Goal: Task Accomplishment & Management: Complete application form

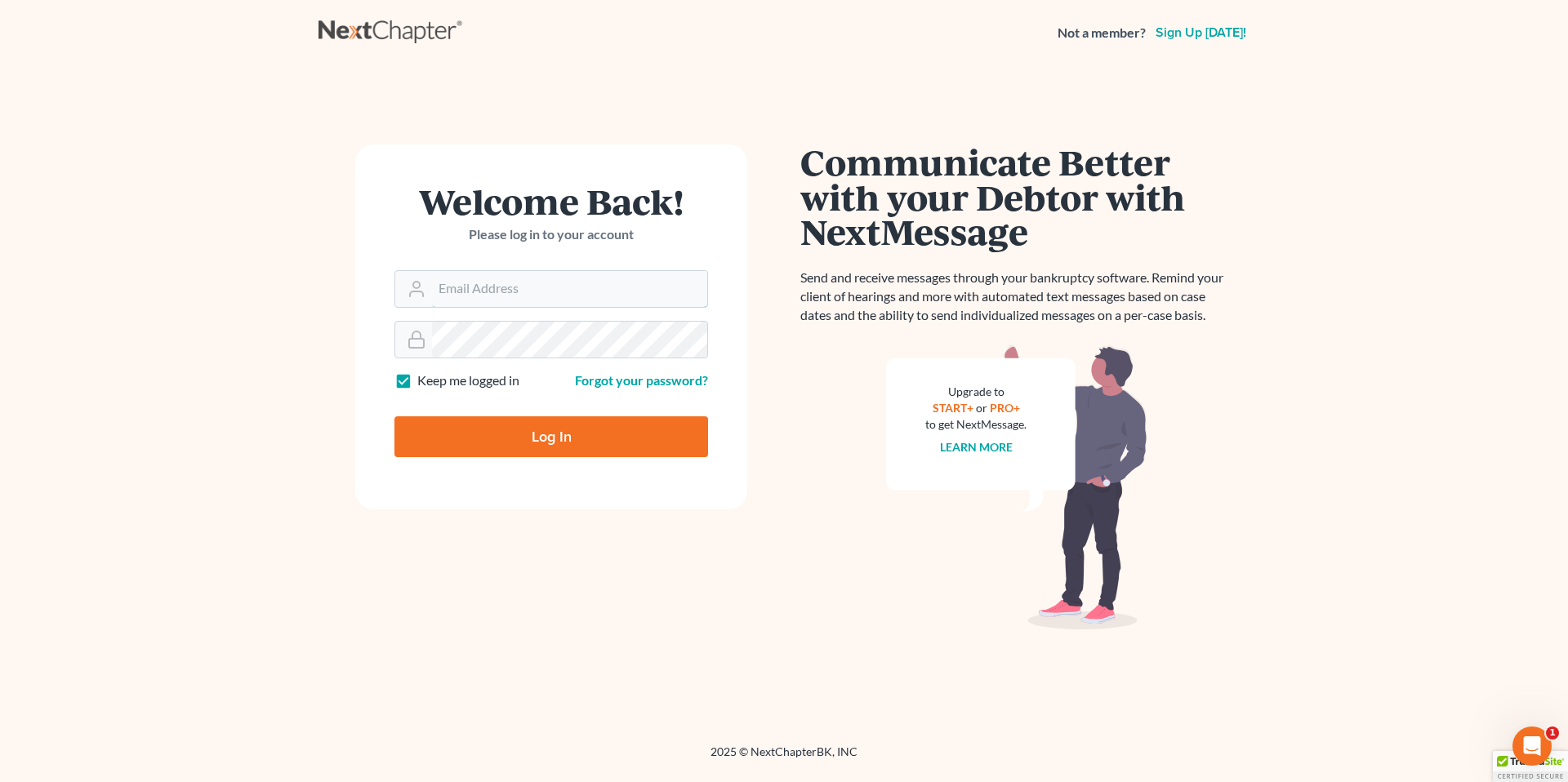
type input "[EMAIL_ADDRESS][PERSON_NAME][DOMAIN_NAME]"
click at [547, 433] on input "Log In" at bounding box center [552, 437] width 314 height 40
type input "Thinking..."
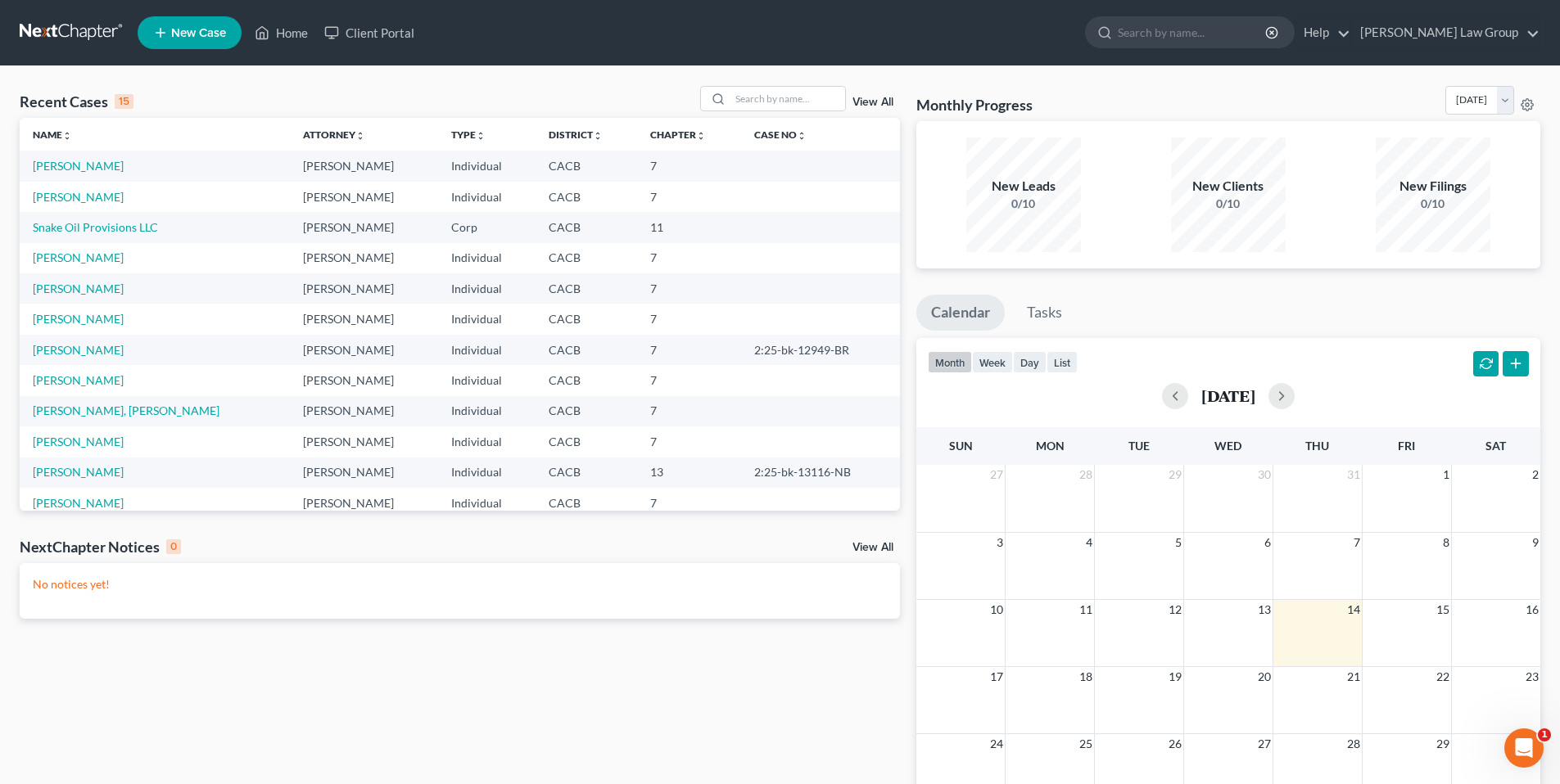
scroll to position [112, 0]
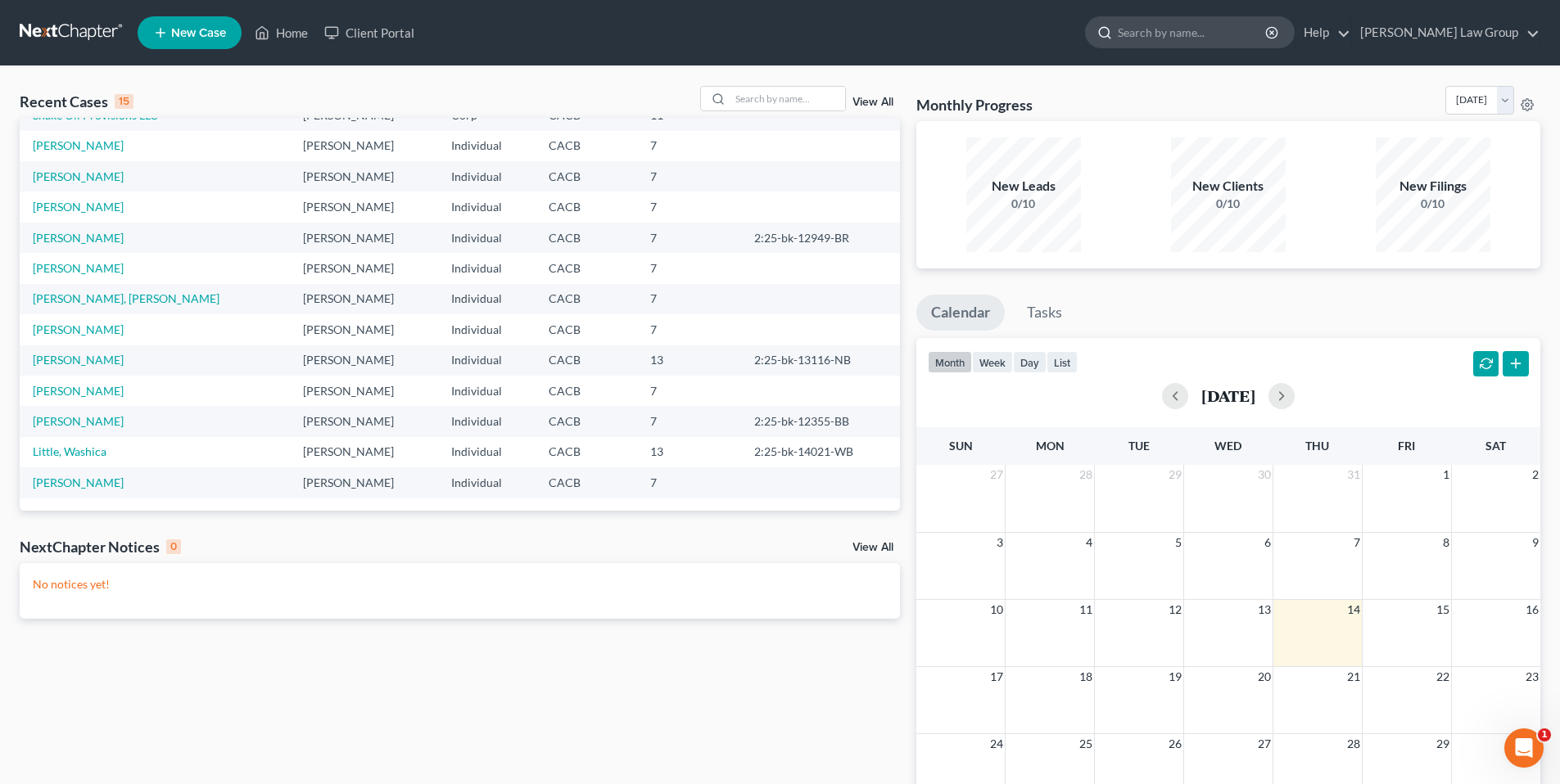
click at [1211, 32] on input "search" at bounding box center [1193, 32] width 150 height 30
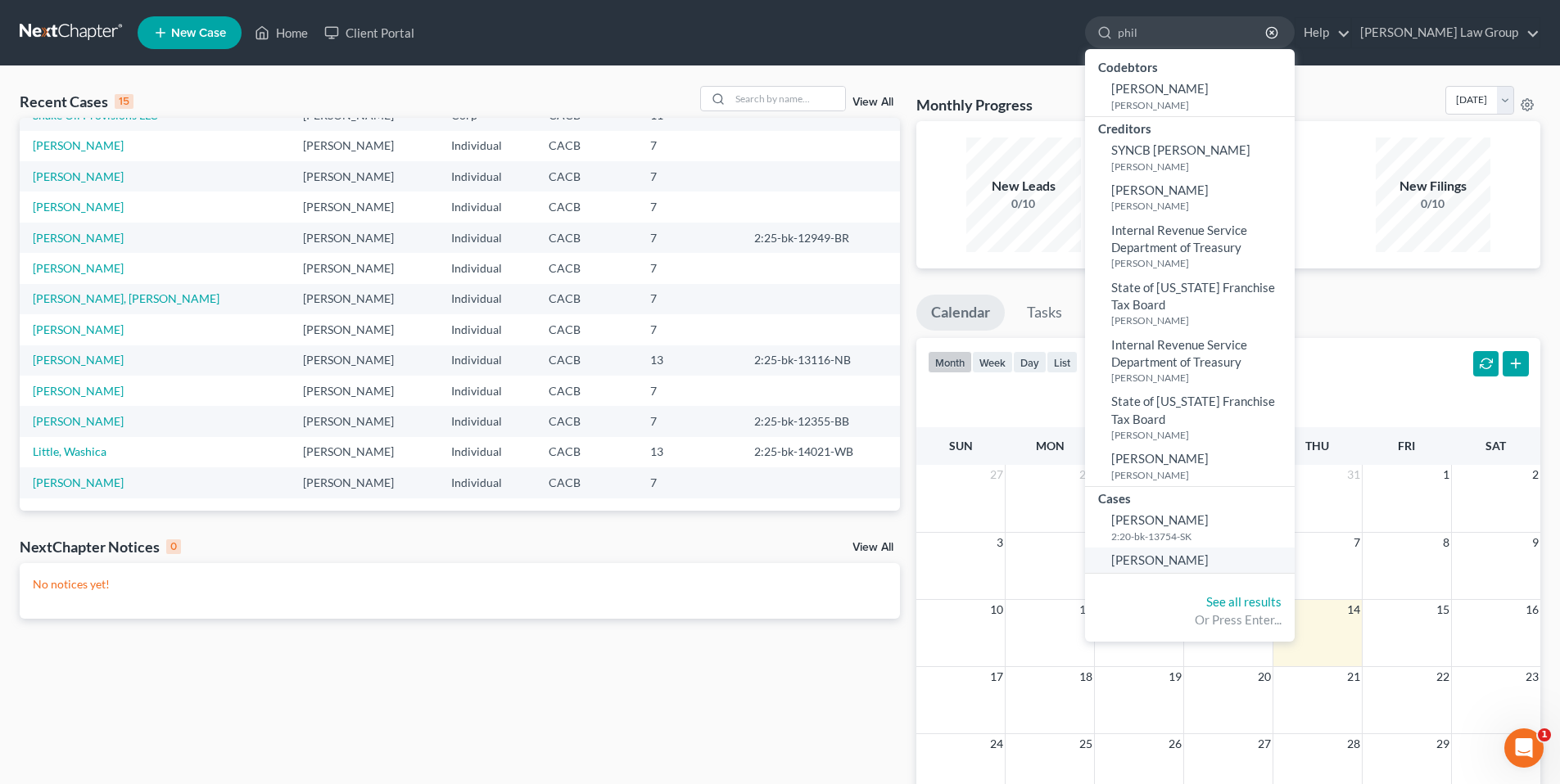
type input "phil"
click at [1232, 570] on link "[PERSON_NAME]" at bounding box center [1190, 560] width 210 height 26
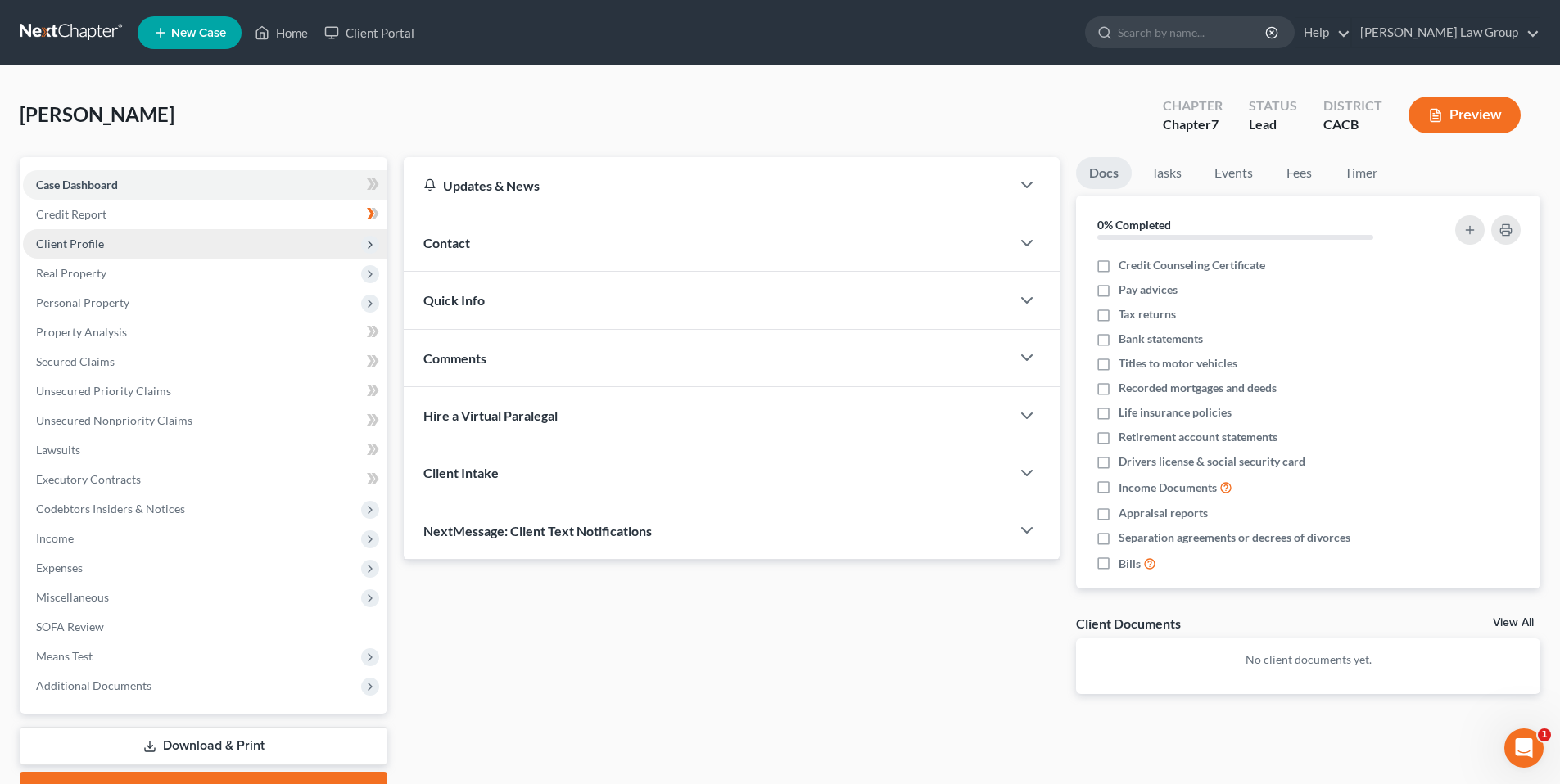
click at [67, 243] on span "Client Profile" at bounding box center [70, 243] width 68 height 14
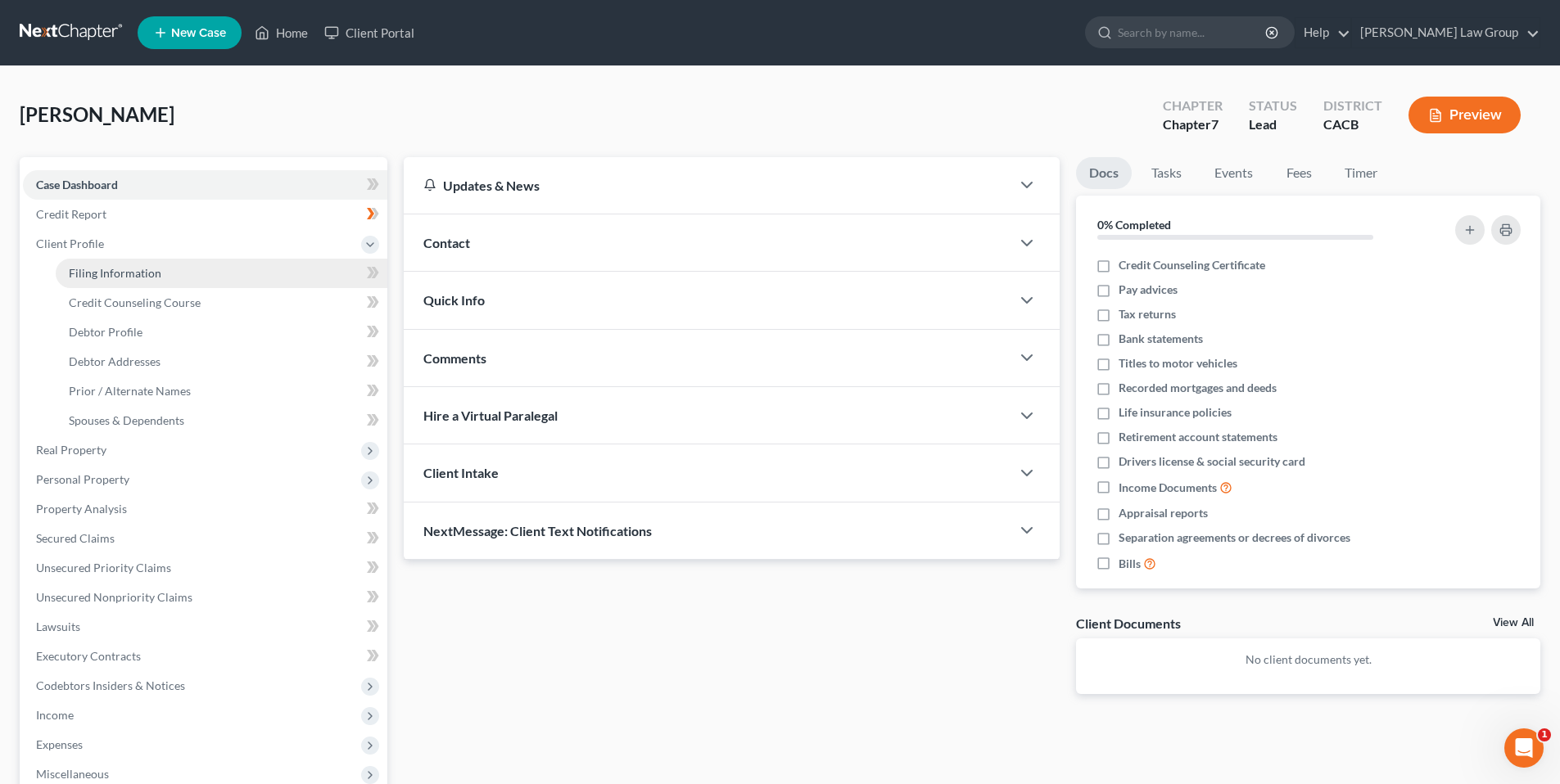
click at [82, 279] on span "Filing Information" at bounding box center [115, 272] width 93 height 14
select select "1"
select select "0"
select select "4"
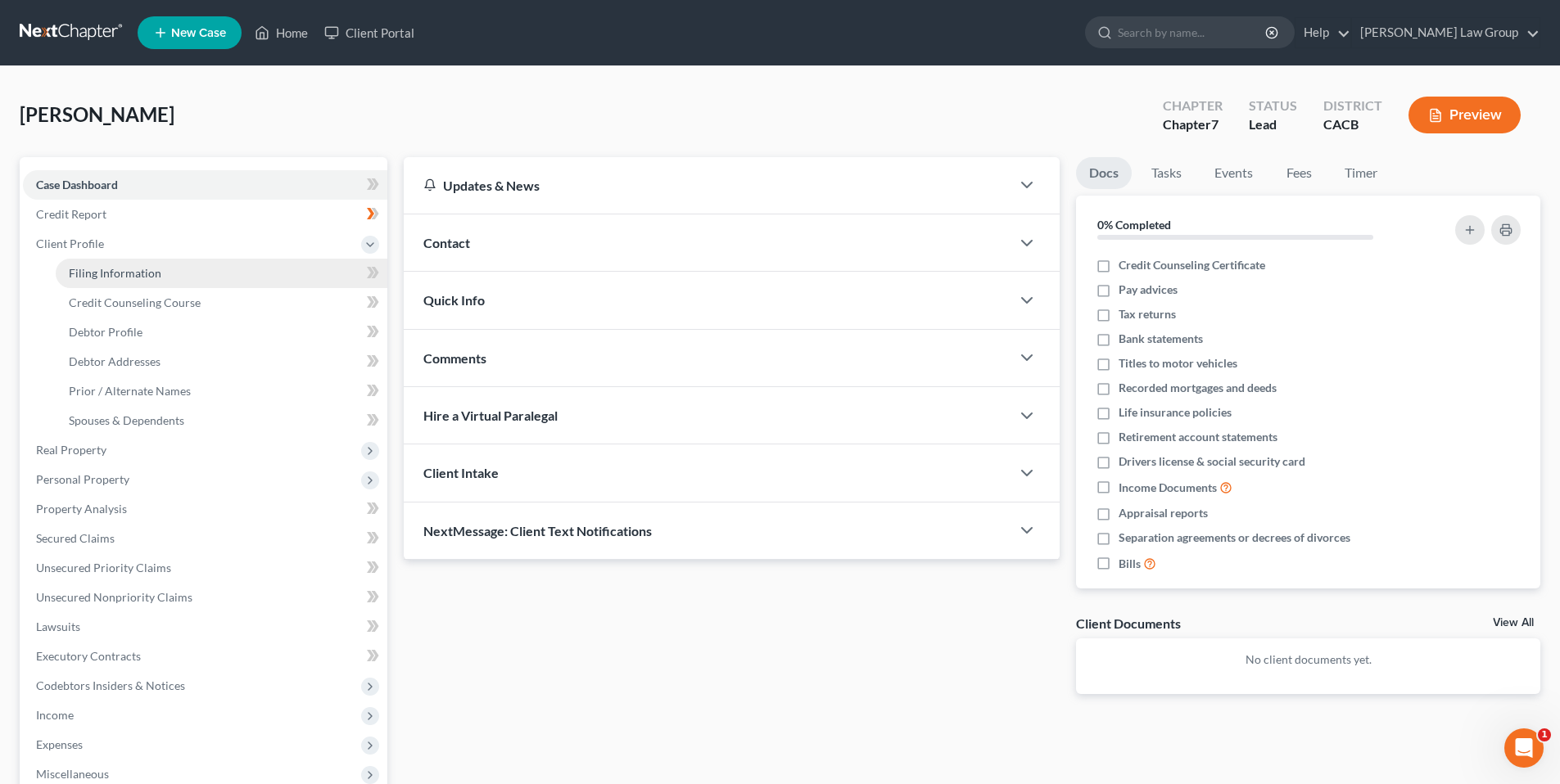
select select "1"
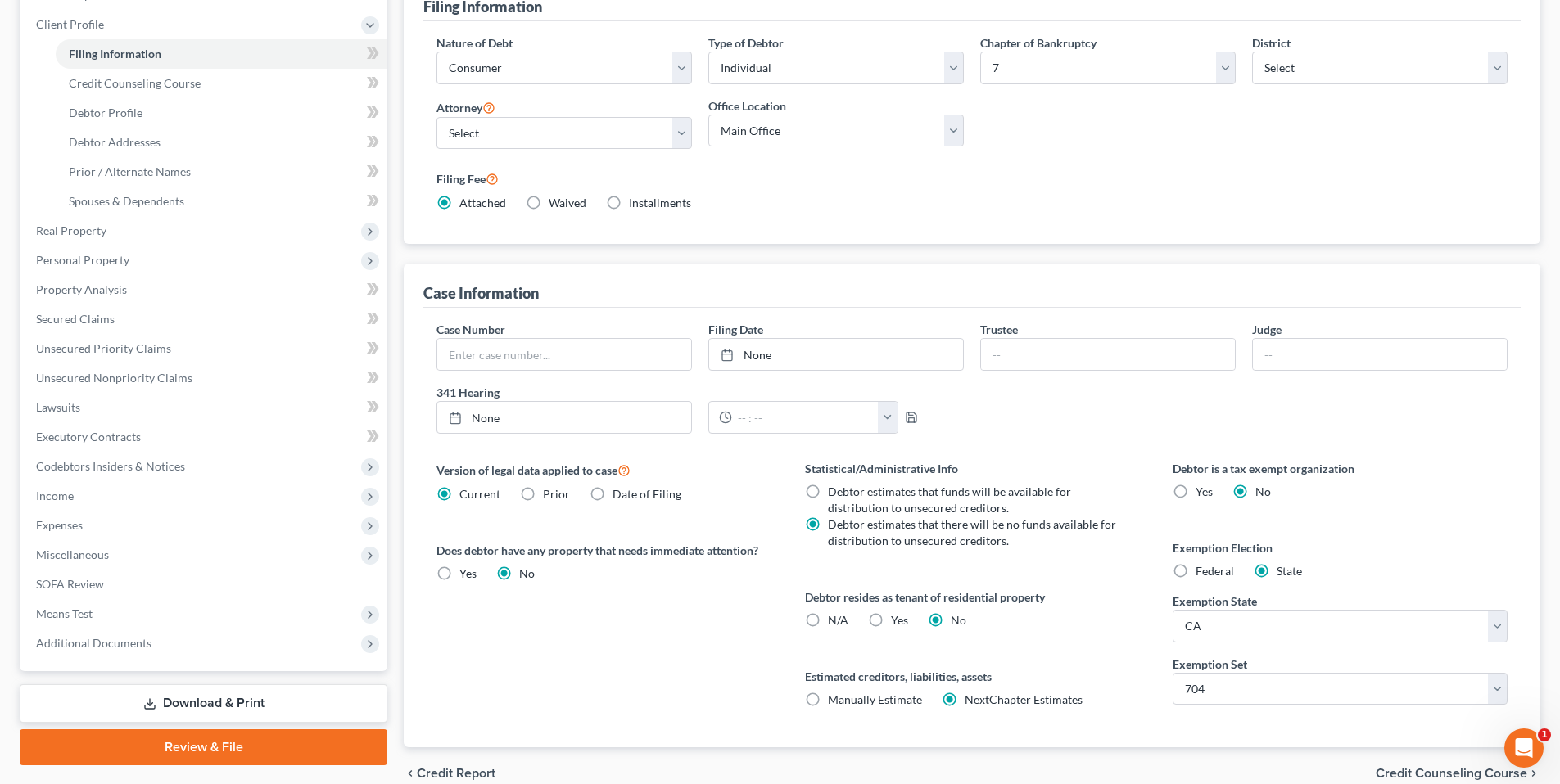
scroll to position [225, 0]
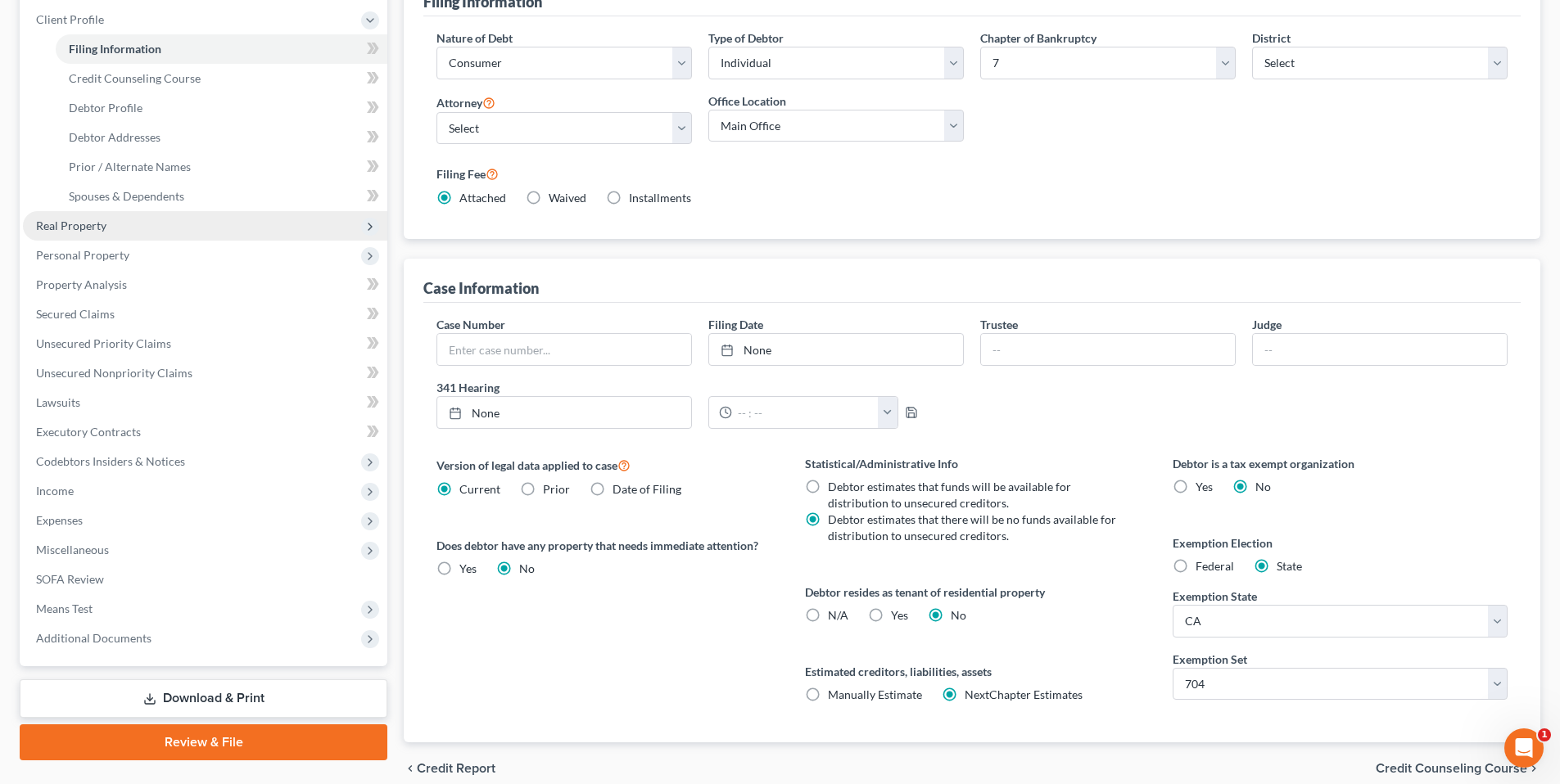
click at [100, 224] on span "Real Property" at bounding box center [71, 225] width 71 height 14
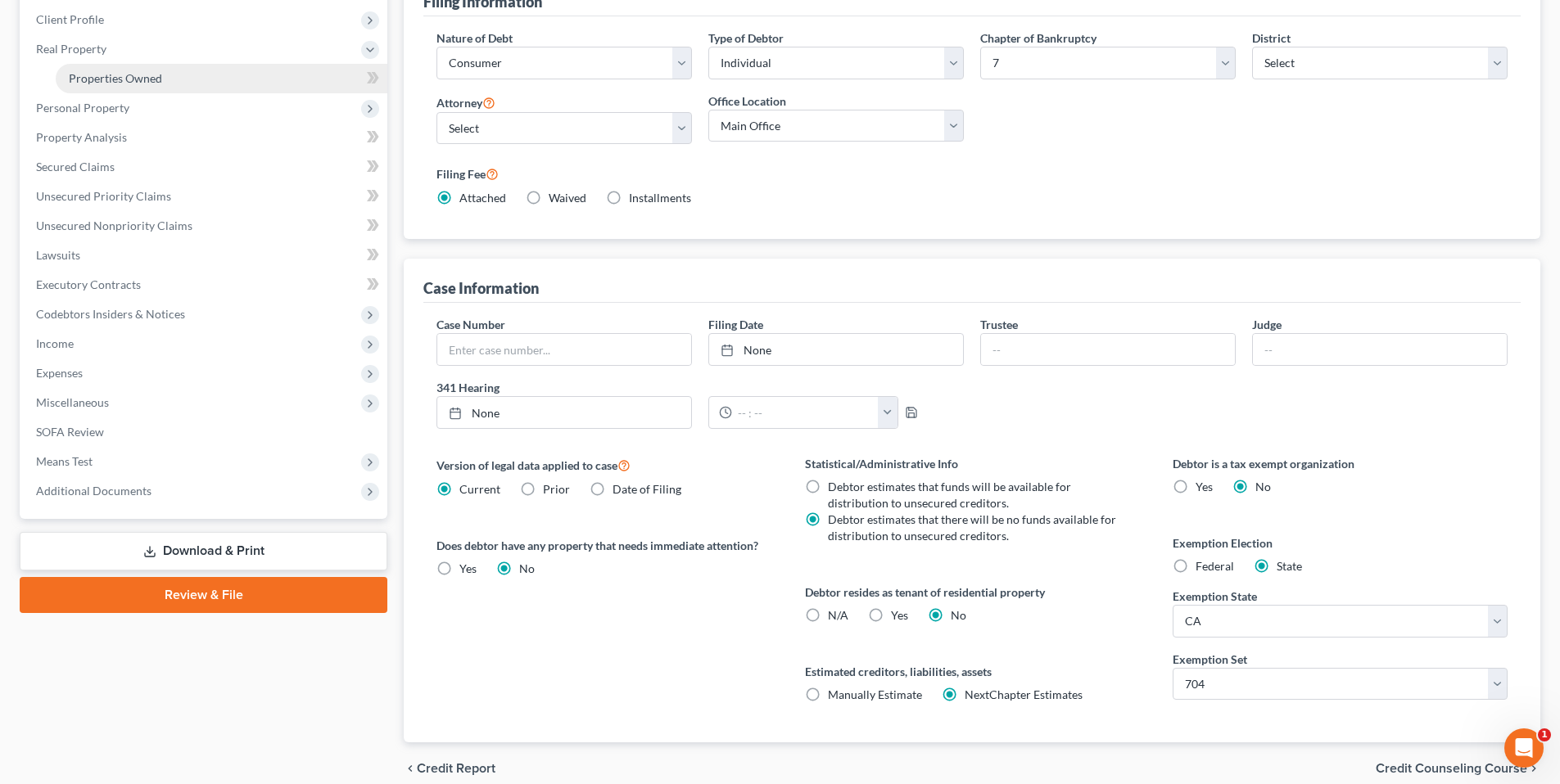
click at [90, 73] on span "Properties Owned" at bounding box center [115, 77] width 93 height 14
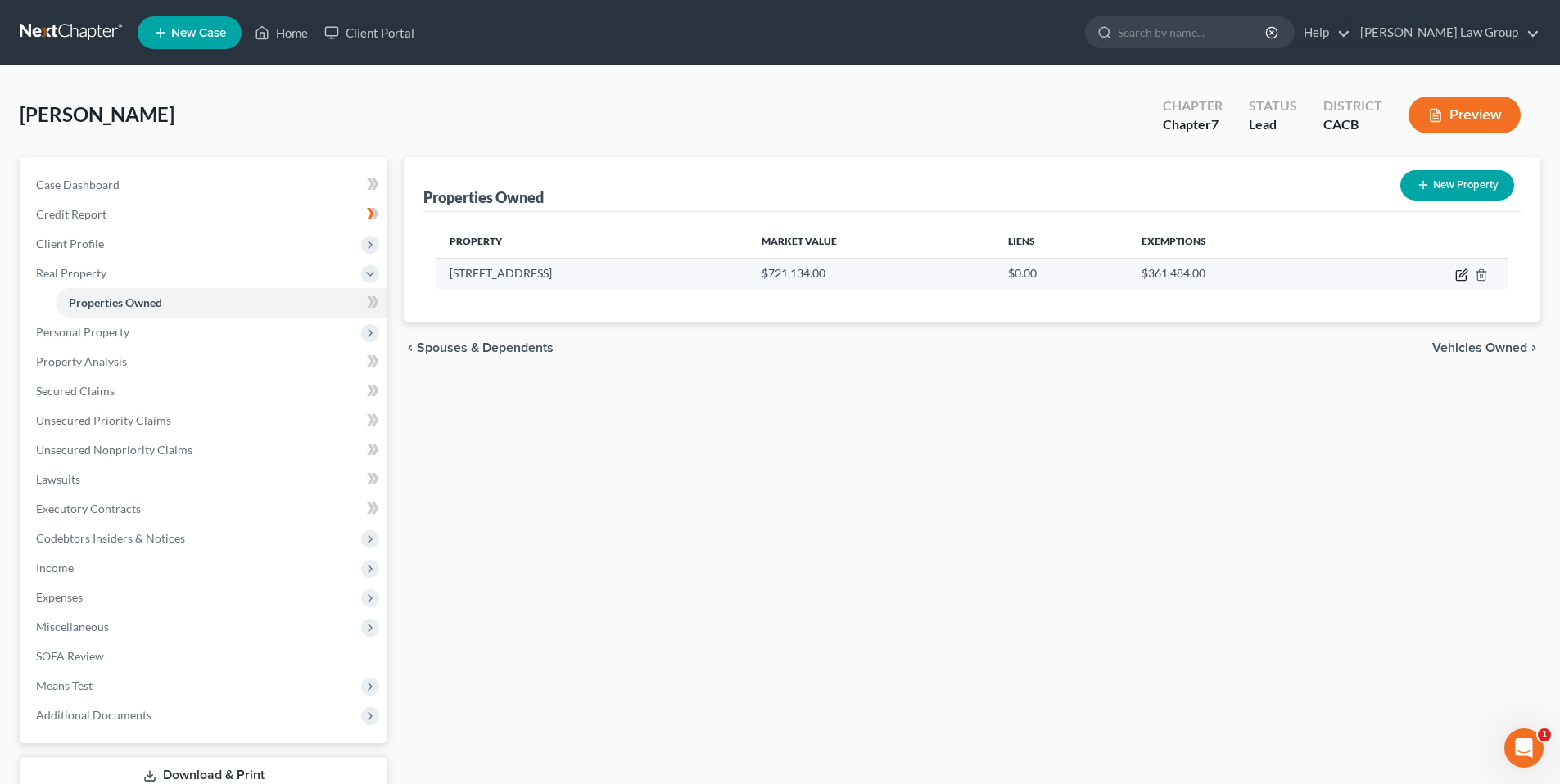
click at [1464, 274] on icon "button" at bounding box center [1462, 275] width 13 height 13
select select "4"
select select "3"
select select "0"
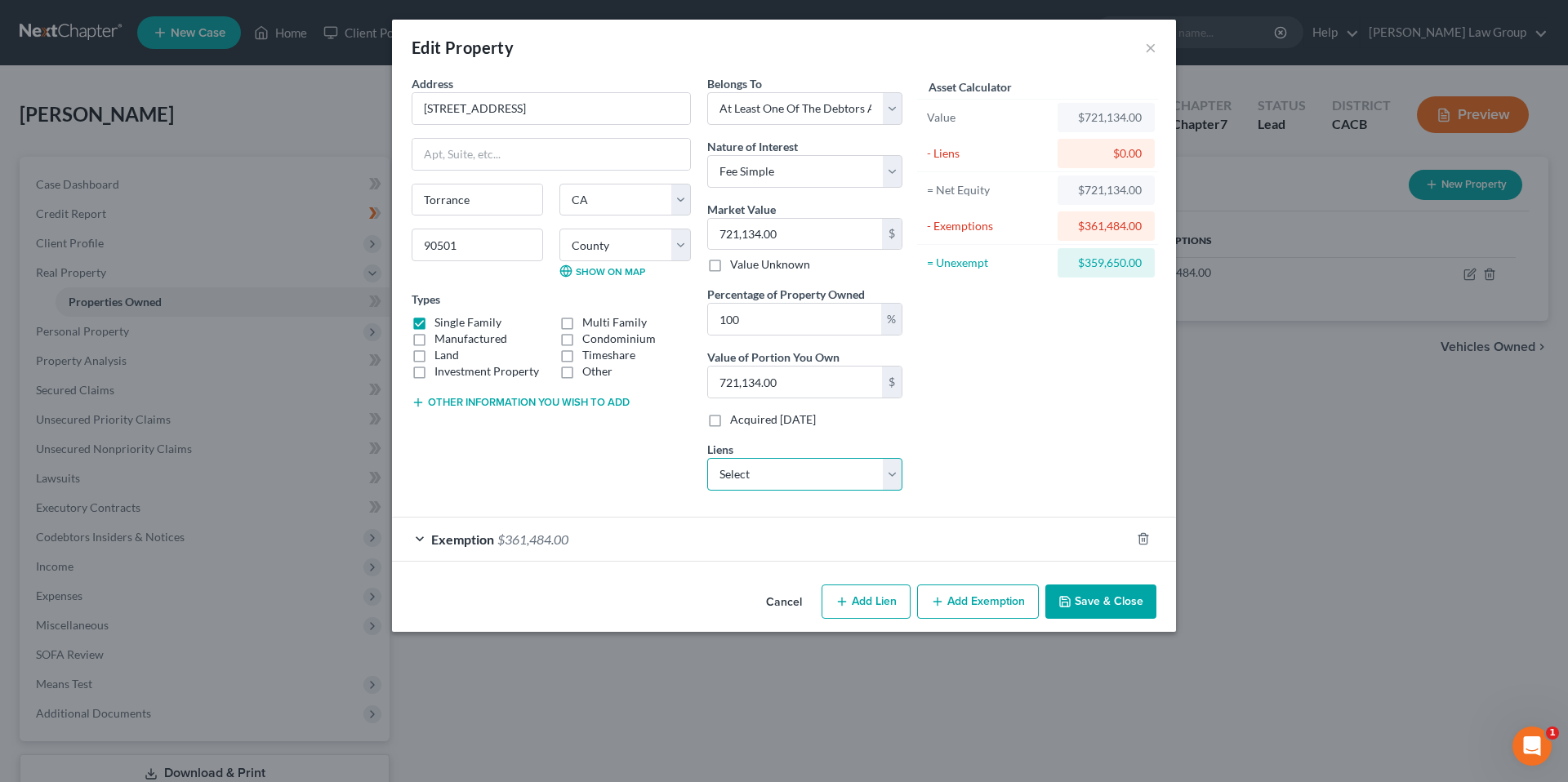
click at [893, 480] on select "Select JPCMB Home - $359,650.00" at bounding box center [805, 475] width 196 height 33
click select "Select JPCMB Home - $359,650.00" at bounding box center [805, 475] width 196 height 33
select select "19"
select select "0"
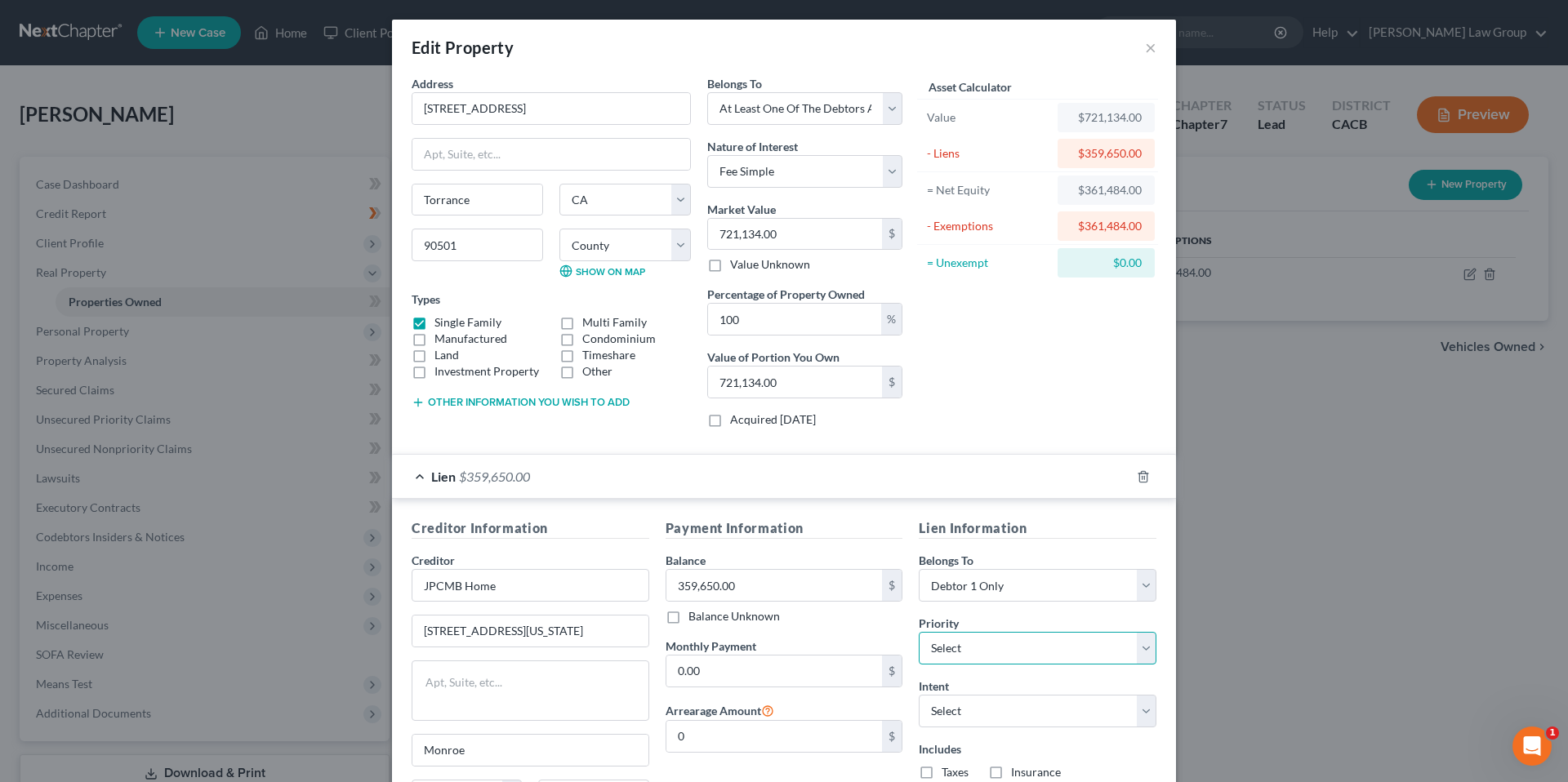
click at [1132, 642] on select "Select 1st 2nd 3rd 4th 5th 6th 7th 8th 9th 10th 11th 12th 13th 14th 15th 16th 1…" at bounding box center [1037, 649] width 238 height 33
select select "0"
click at [919, 632] on select "Select 1st 2nd 3rd 4th 5th 6th 7th 8th 9th 10th 11th 12th 13th 14th 15th 16th 1…" at bounding box center [1037, 649] width 238 height 33
click at [1145, 710] on select "Select Surrender Redeem Reaffirm Avoid Other" at bounding box center [1037, 711] width 238 height 33
select select "2"
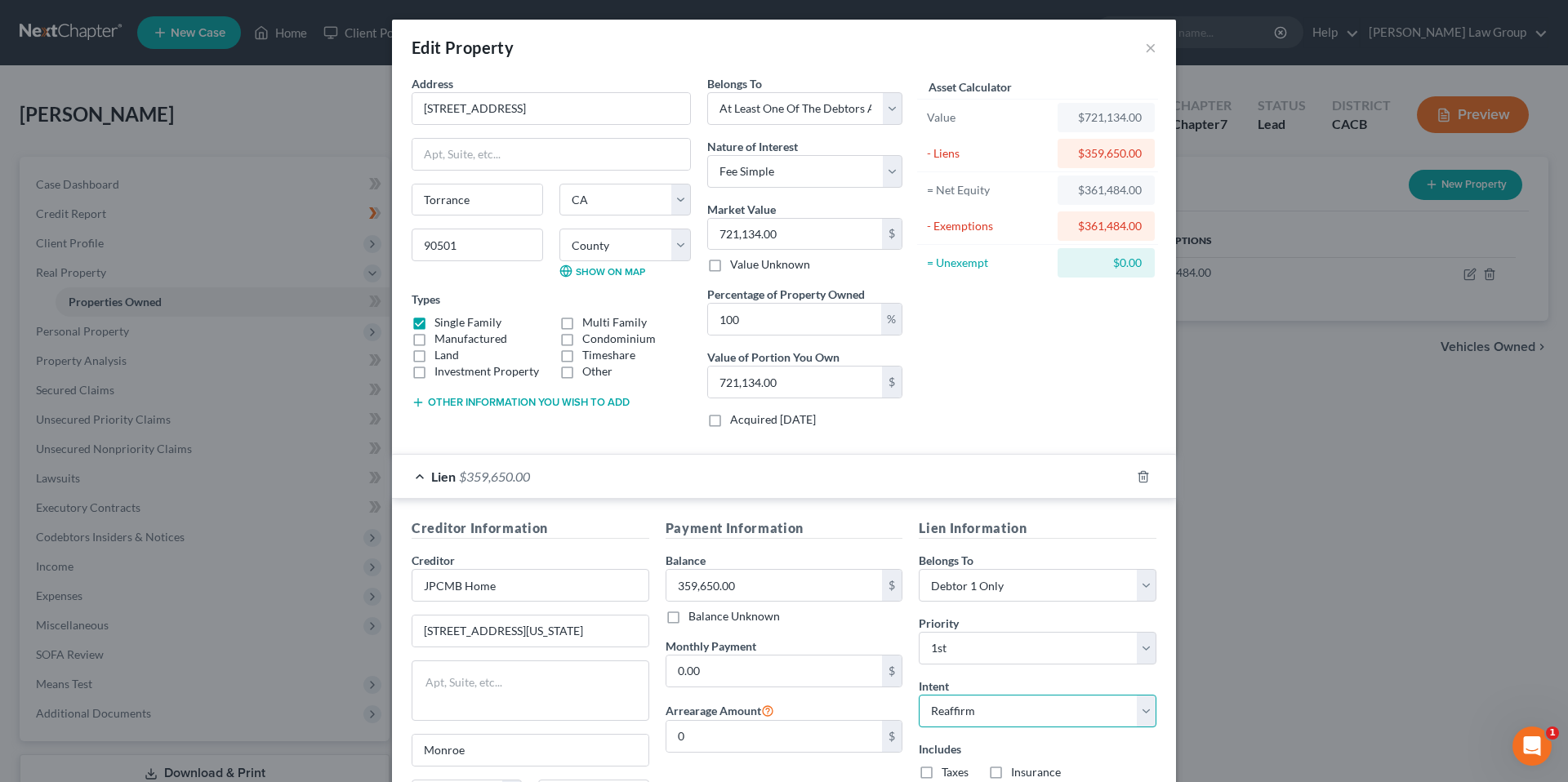
click at [919, 695] on select "Select Surrender Redeem Reaffirm Avoid Other" at bounding box center [1037, 711] width 238 height 33
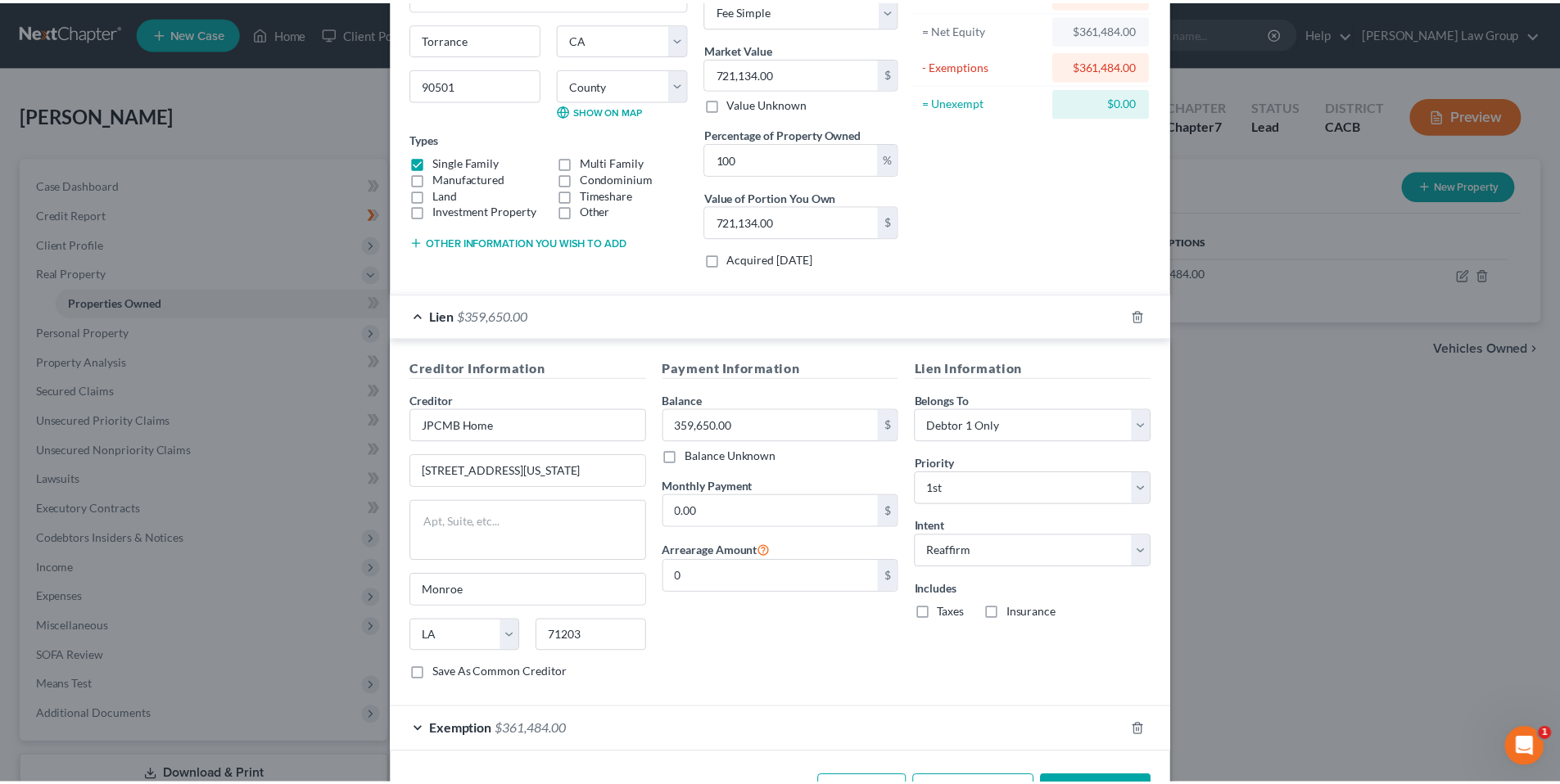
scroll to position [216, 0]
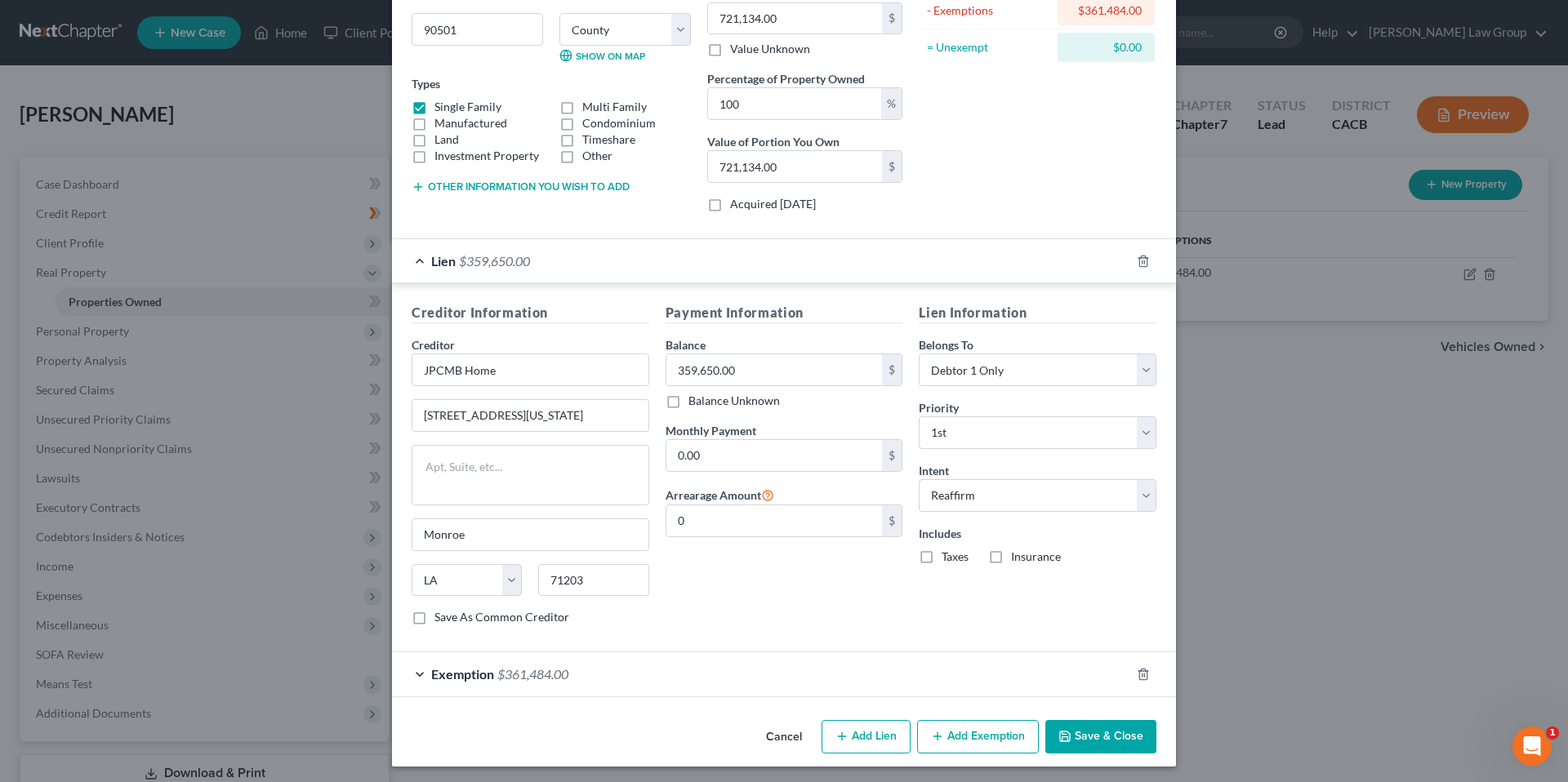
click at [942, 557] on label "Taxes" at bounding box center [955, 557] width 27 height 17
click at [948, 557] on input "Taxes" at bounding box center [954, 554] width 11 height 11
checkbox input "true"
click at [1012, 558] on label "Insurance" at bounding box center [1036, 557] width 50 height 17
click at [1018, 558] on input "Insurance" at bounding box center [1024, 554] width 11 height 11
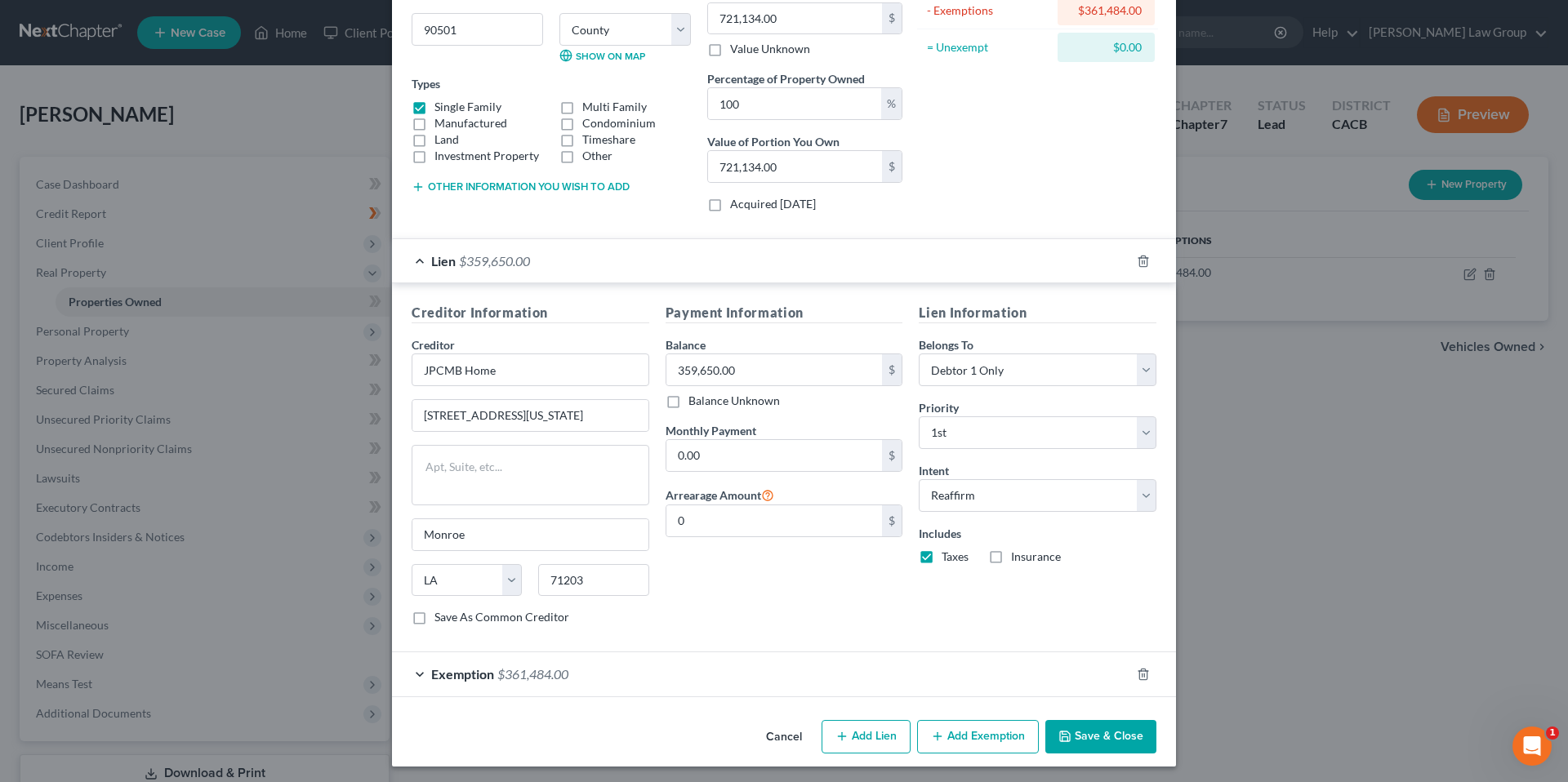
checkbox input "true"
click at [1101, 740] on button "Save & Close" at bounding box center [1101, 737] width 111 height 34
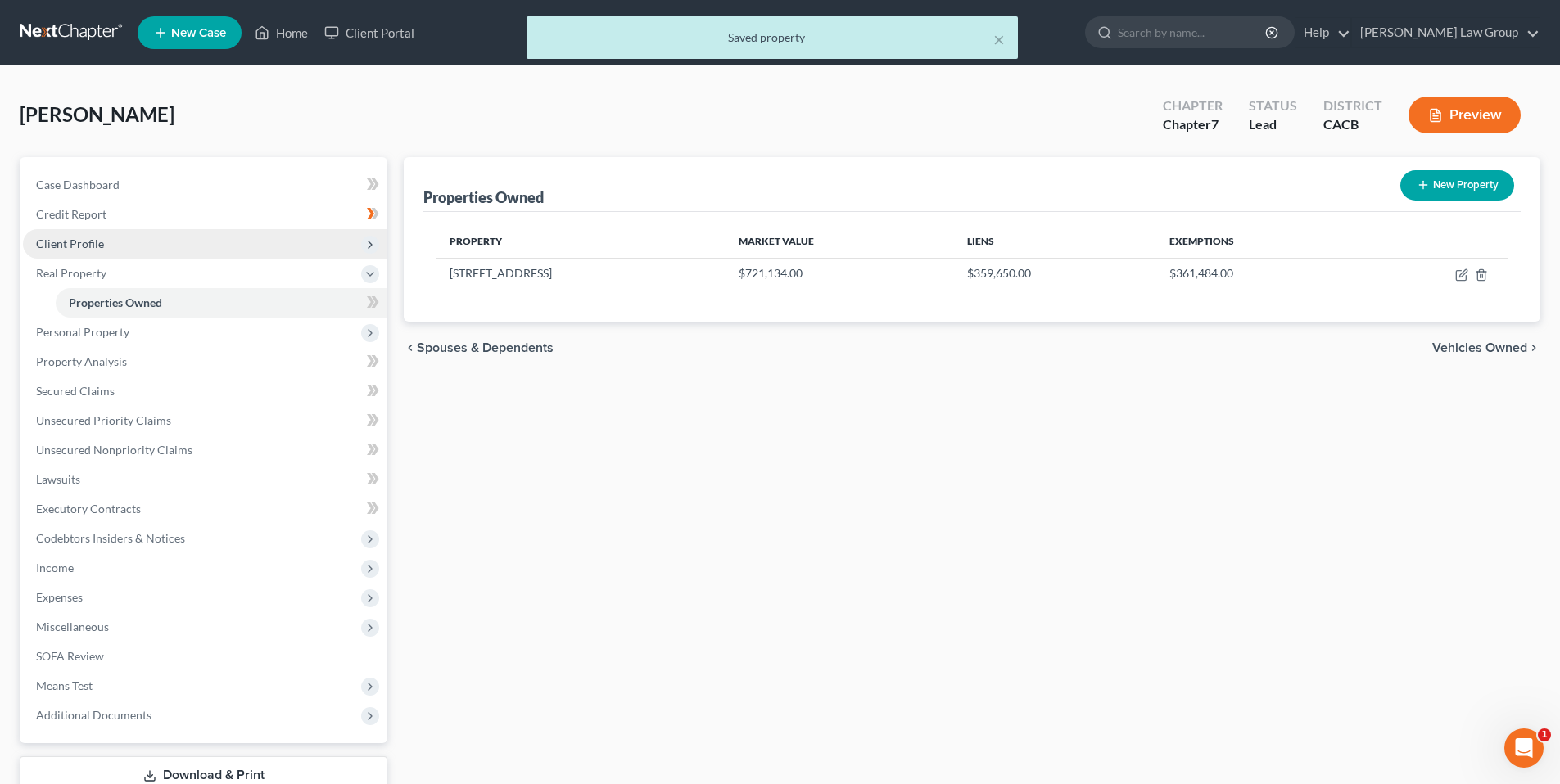
click at [73, 241] on span "Client Profile" at bounding box center [70, 243] width 68 height 14
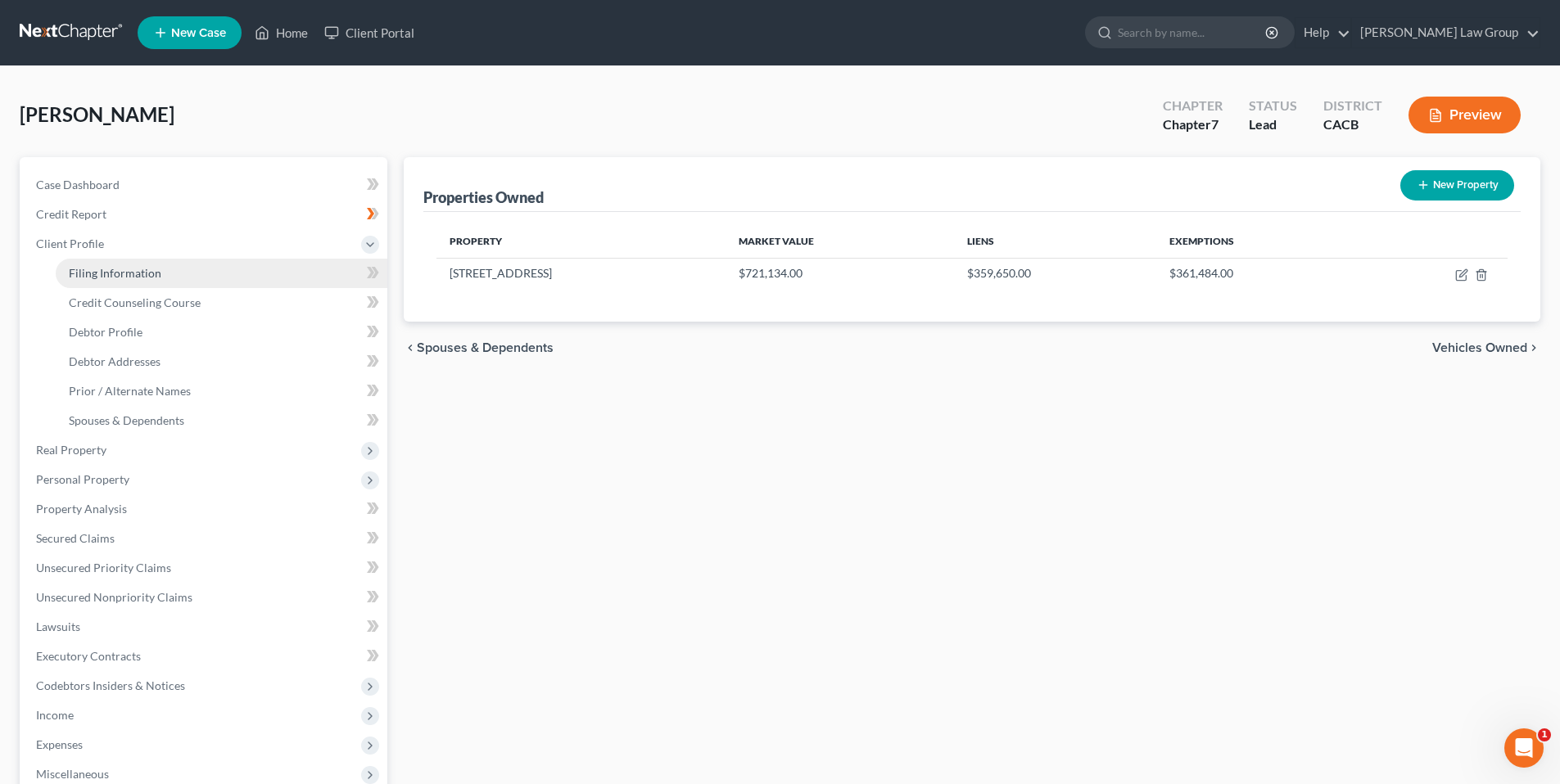
click at [143, 273] on span "Filing Information" at bounding box center [115, 272] width 93 height 14
select select "1"
select select "0"
select select "7"
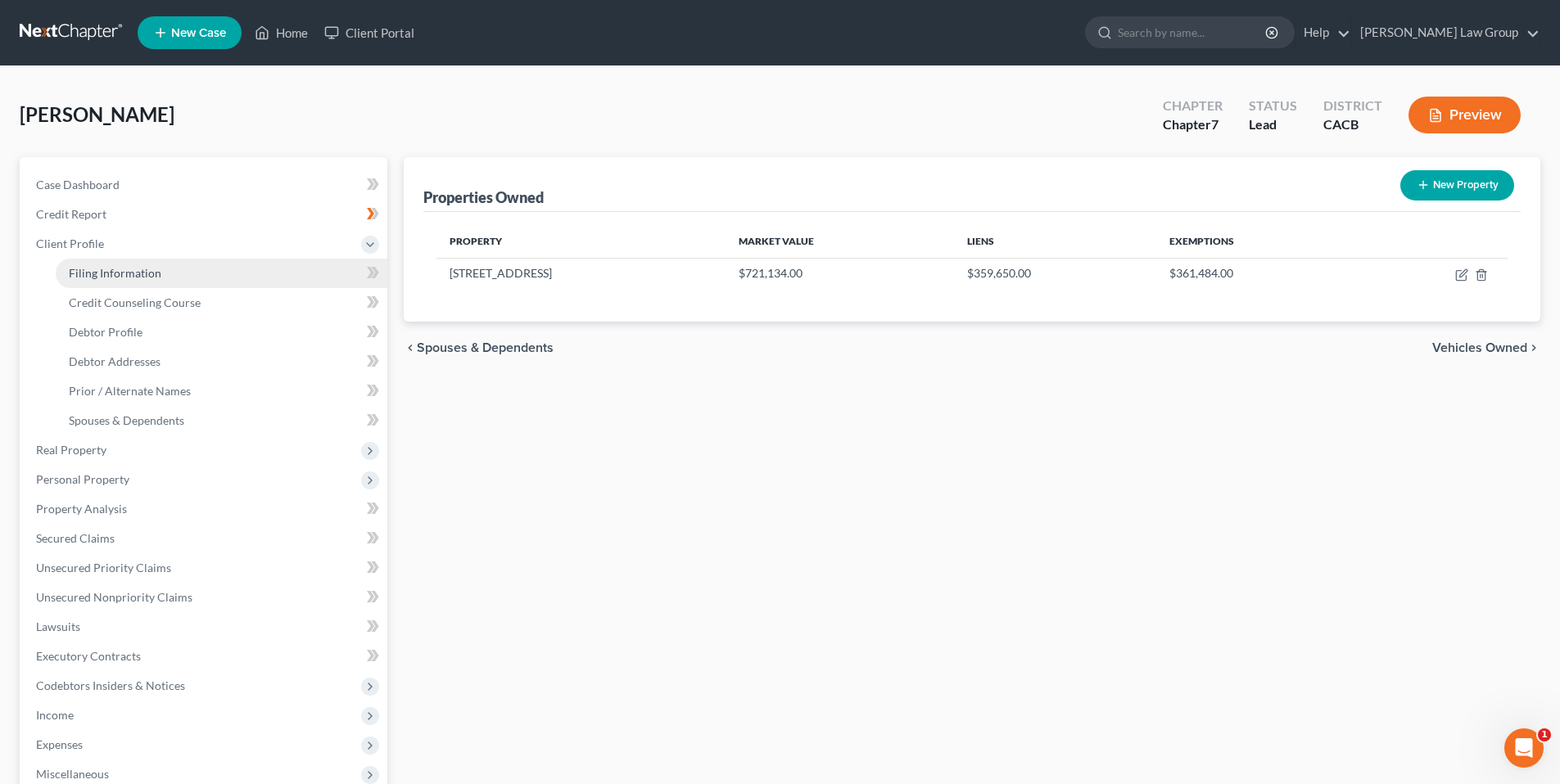
select select "0"
select select "4"
select select "1"
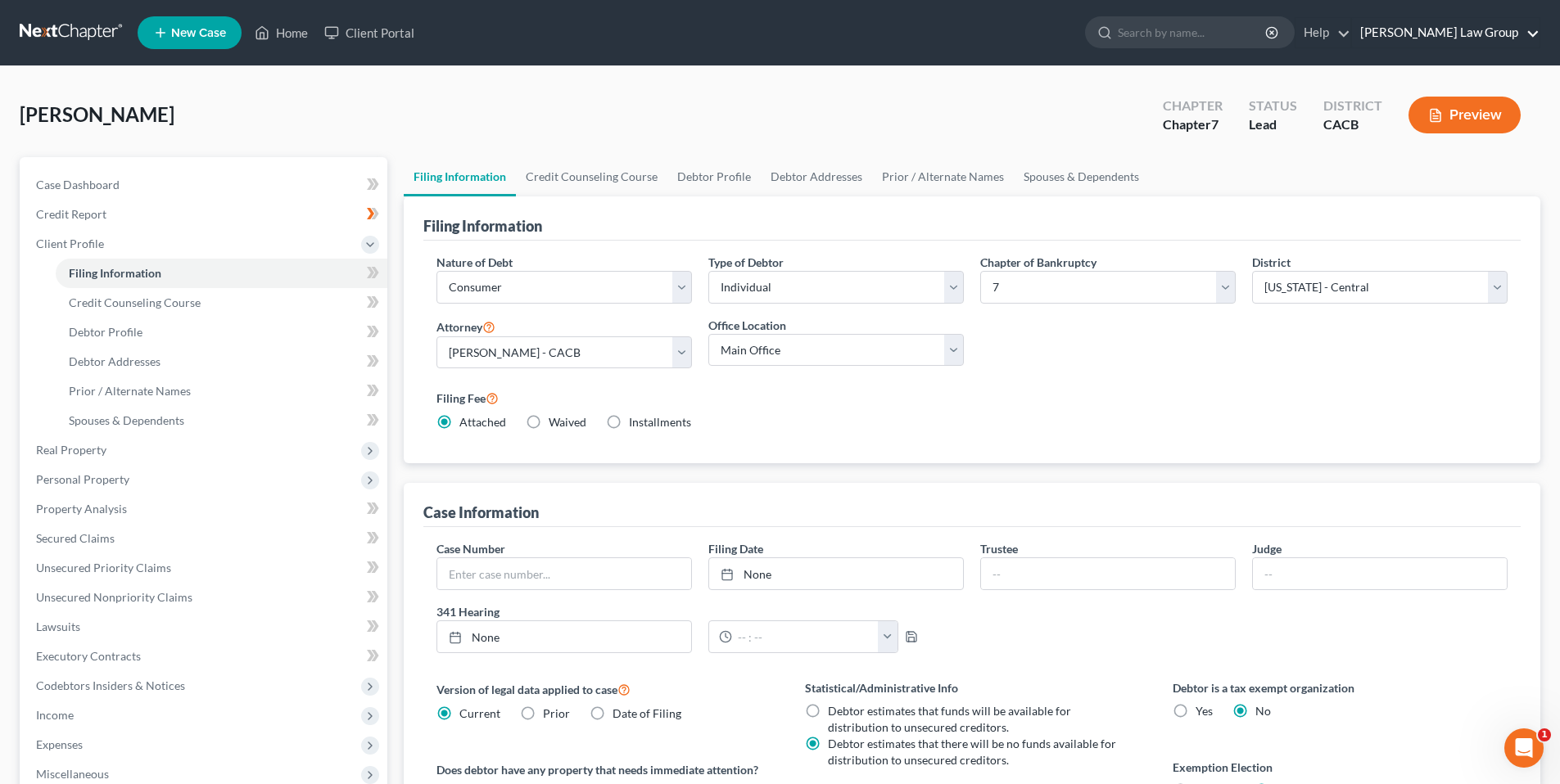
click at [1490, 39] on link "[PERSON_NAME] Law Group" at bounding box center [1446, 33] width 188 height 29
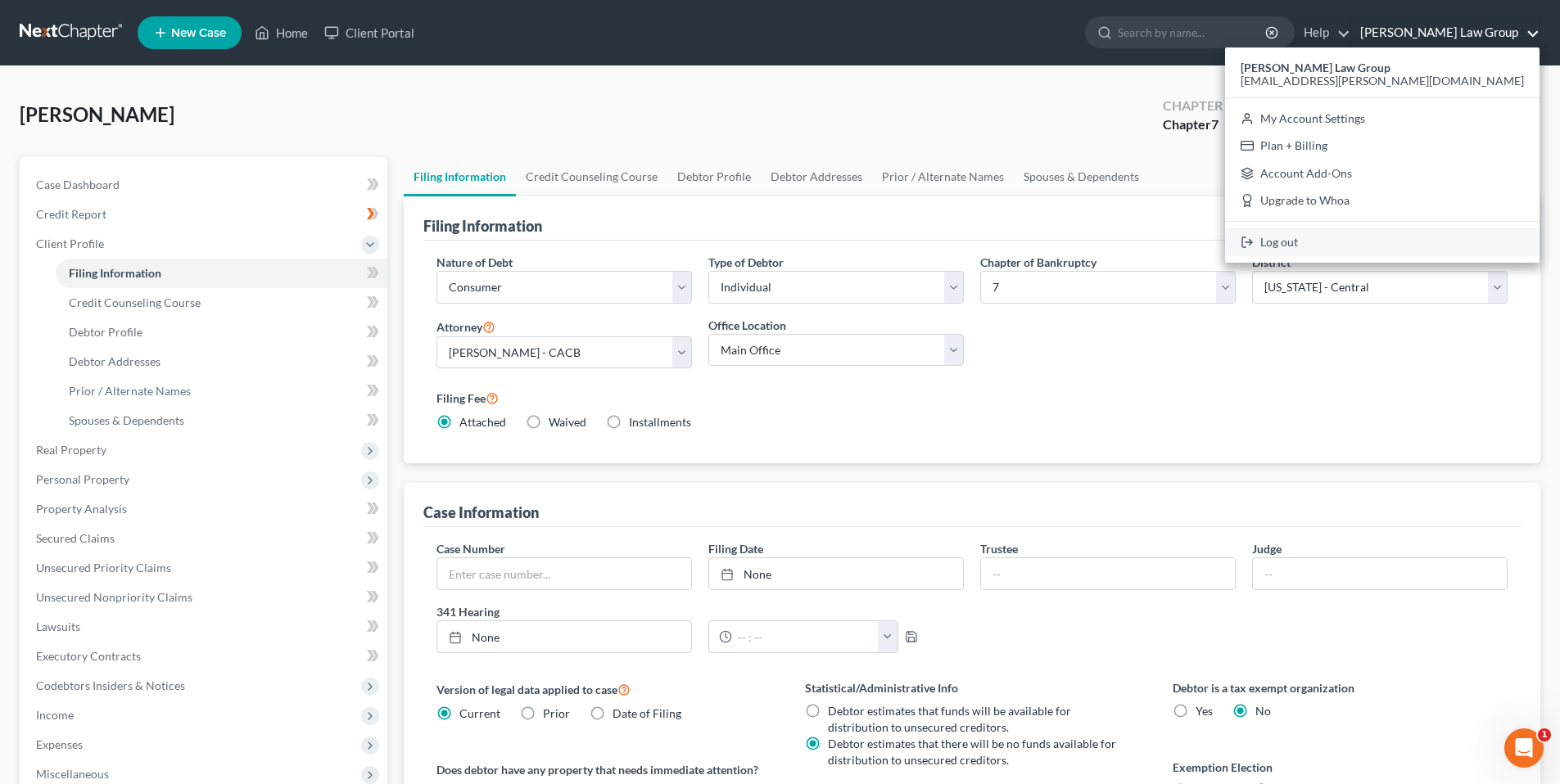
click at [1411, 241] on link "Log out" at bounding box center [1382, 242] width 315 height 28
